Goal: Task Accomplishment & Management: Manage account settings

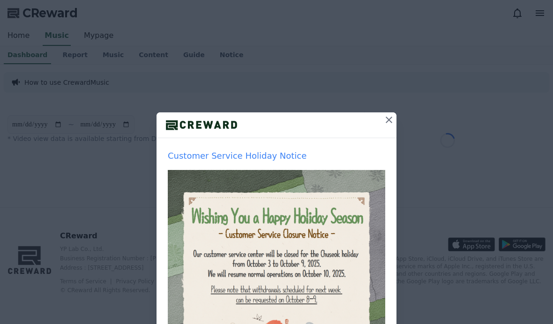
click at [385, 122] on icon at bounding box center [388, 119] width 11 height 11
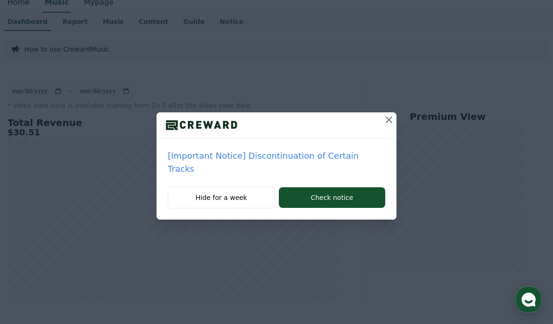
click at [383, 120] on icon at bounding box center [388, 119] width 11 height 11
click at [385, 124] on icon at bounding box center [388, 119] width 11 height 11
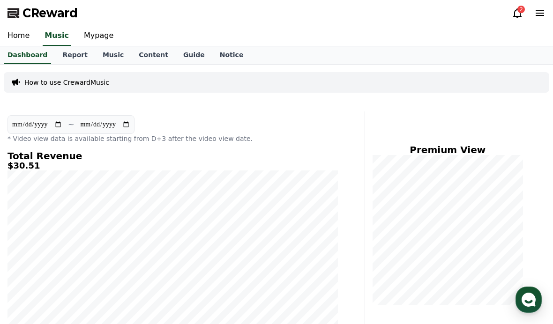
click at [511, 18] on div "CReward 2" at bounding box center [276, 13] width 553 height 26
click at [519, 12] on div "2" at bounding box center [520, 9] width 7 height 7
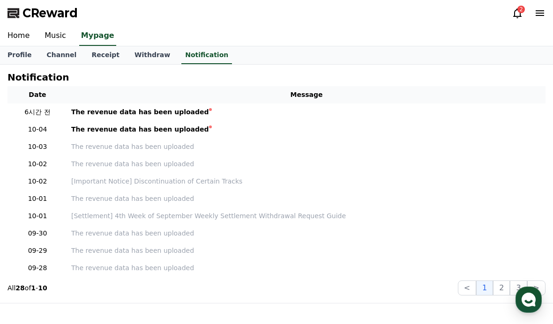
click at [525, 8] on div "2" at bounding box center [520, 9] width 7 height 7
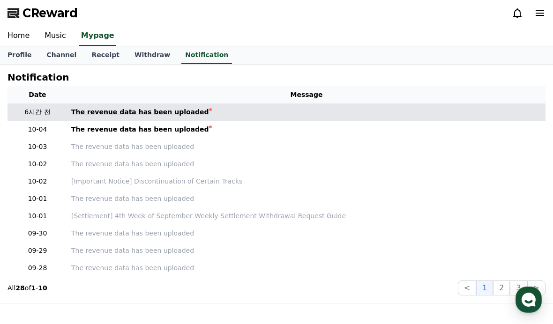
click at [104, 107] on div "The revenue data has been uploaded" at bounding box center [140, 112] width 138 height 10
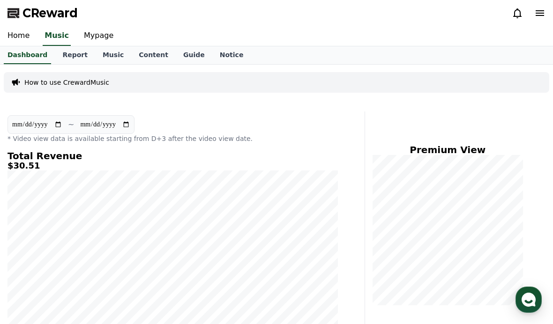
click at [513, 16] on icon at bounding box center [517, 12] width 11 height 11
click at [100, 36] on link "Mypage" at bounding box center [98, 36] width 45 height 20
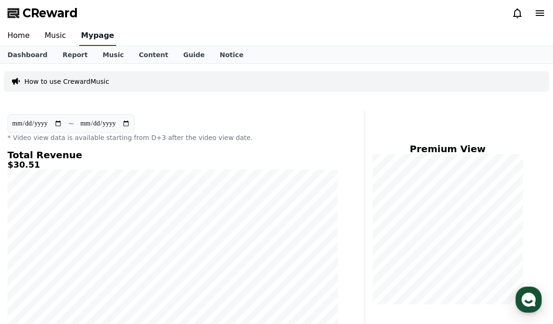
select select "**********"
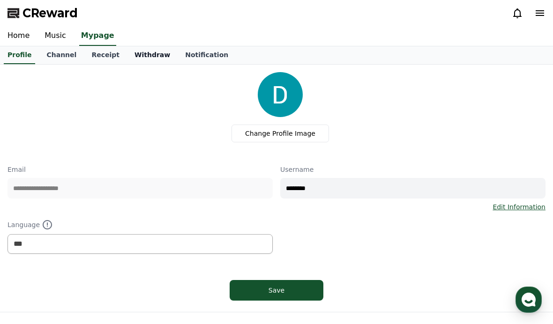
click at [130, 56] on link "Withdraw" at bounding box center [152, 55] width 51 height 18
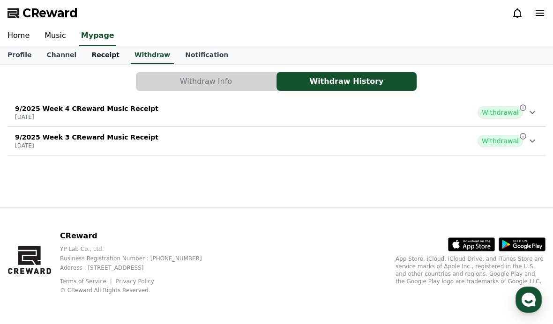
click at [93, 51] on link "Receipt" at bounding box center [105, 55] width 43 height 18
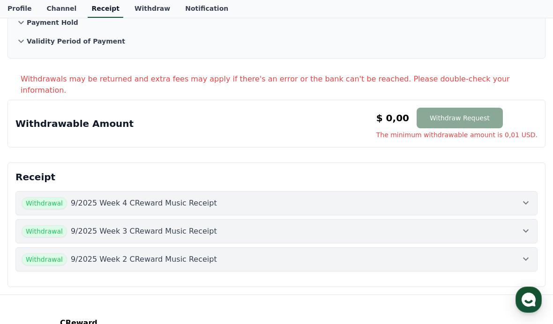
scroll to position [120, 0]
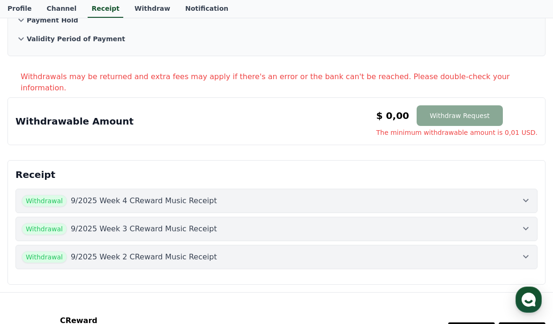
click at [52, 195] on span "Withdrawal" at bounding box center [44, 201] width 45 height 12
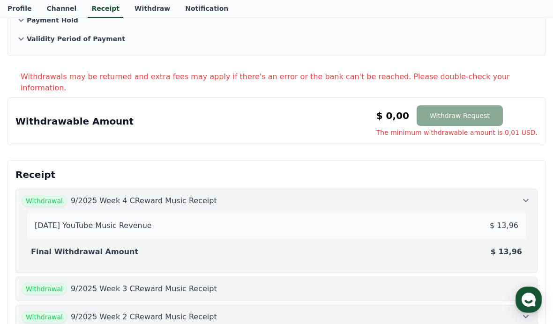
click at [81, 277] on button "Withdrawal 9/2025 Week 3 CReward Music Receipt" at bounding box center [276, 289] width 522 height 24
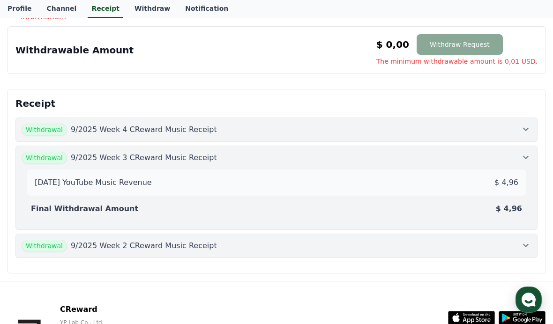
click at [86, 241] on button "Withdrawal 9/2025 Week 2 CReward Music Receipt" at bounding box center [276, 246] width 522 height 24
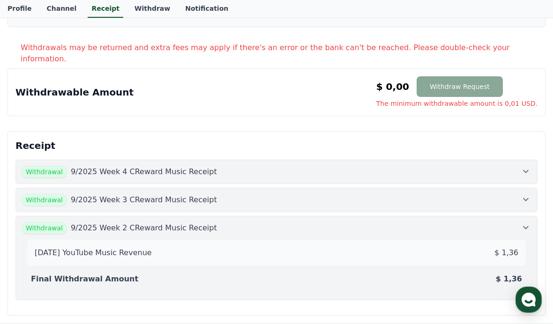
scroll to position [0, 0]
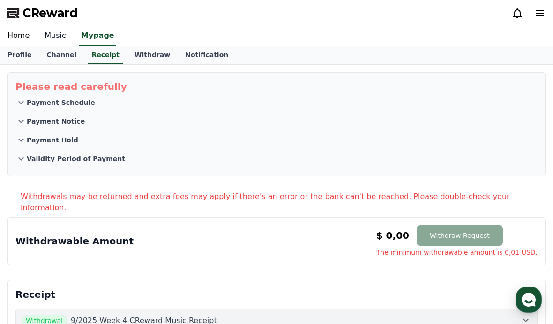
click at [44, 36] on link "Music" at bounding box center [55, 36] width 37 height 20
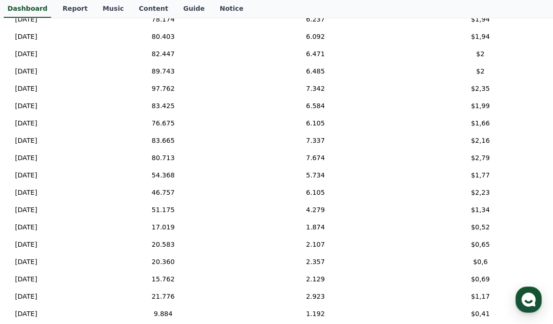
scroll to position [358, 0]
